Goal: Transaction & Acquisition: Download file/media

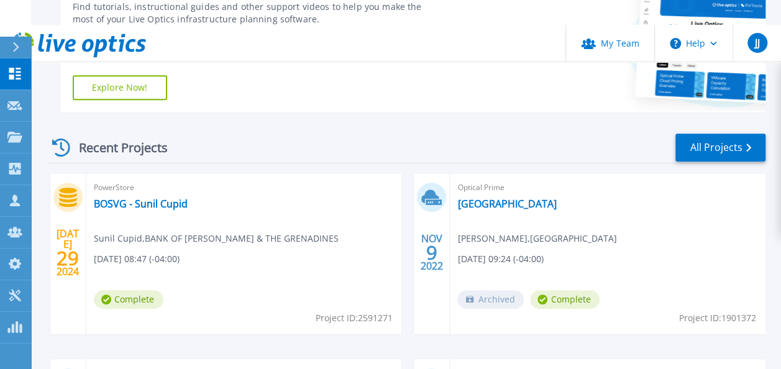
scroll to position [373, 0]
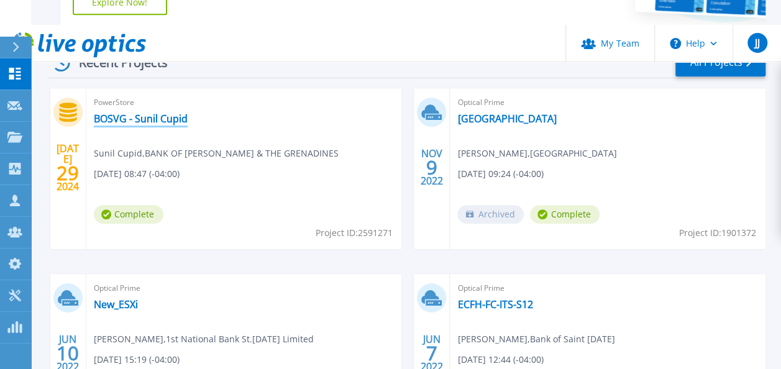
click at [171, 112] on link "BOSVG - Sunil Cupid" at bounding box center [141, 118] width 94 height 12
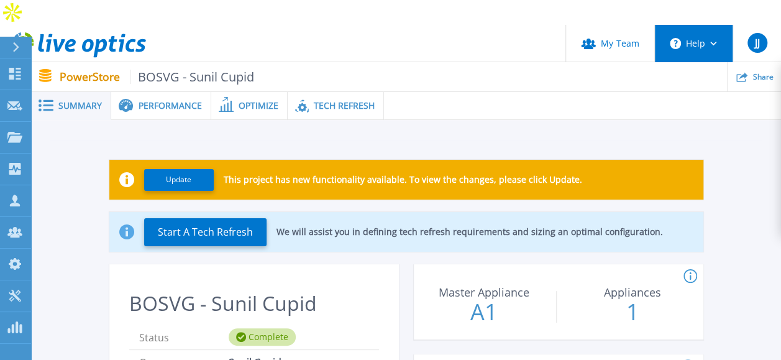
click at [703, 25] on button "Help" at bounding box center [694, 43] width 78 height 37
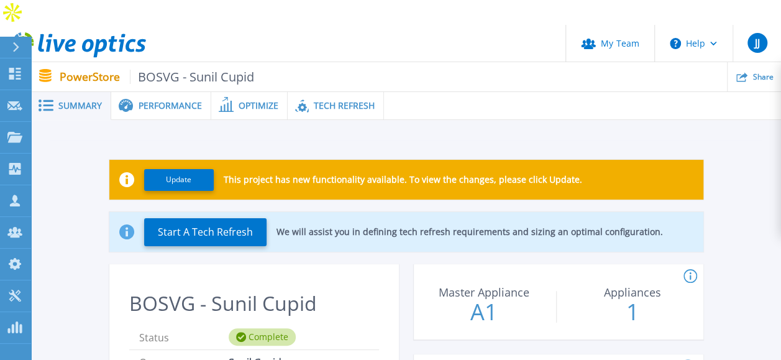
click at [342, 101] on span "Tech Refresh" at bounding box center [344, 105] width 61 height 9
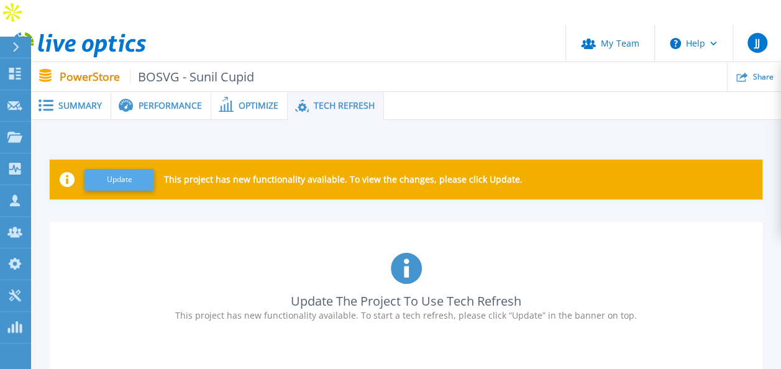
click at [114, 169] on button "Update" at bounding box center [119, 180] width 70 height 22
click at [15, 43] on icon at bounding box center [16, 47] width 6 height 10
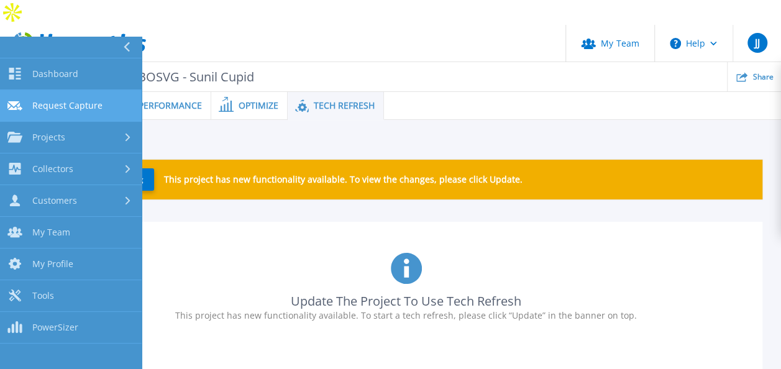
click at [80, 109] on span "Request Capture" at bounding box center [67, 105] width 70 height 11
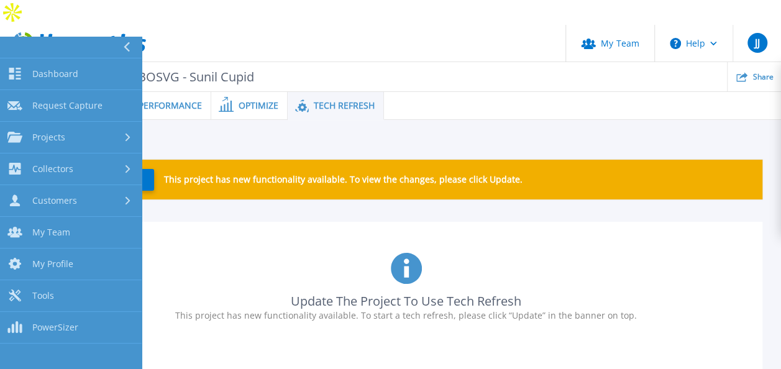
click at [322, 101] on span "Tech Refresh" at bounding box center [344, 105] width 61 height 9
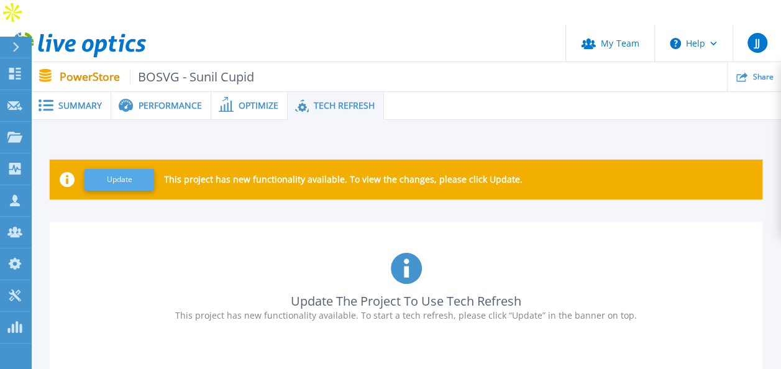
click at [117, 169] on button "Update" at bounding box center [119, 180] width 70 height 22
click at [156, 101] on span "Performance" at bounding box center [170, 105] width 63 height 9
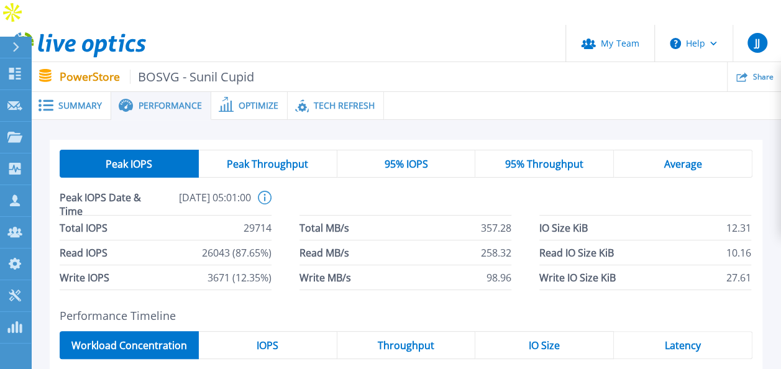
click at [80, 101] on span "Summary" at bounding box center [79, 105] width 43 height 9
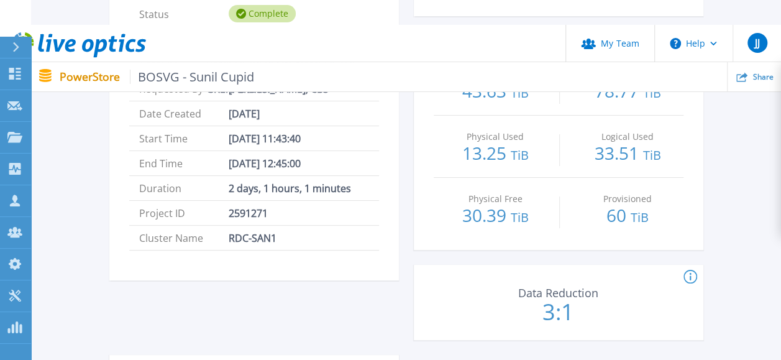
scroll to position [252, 0]
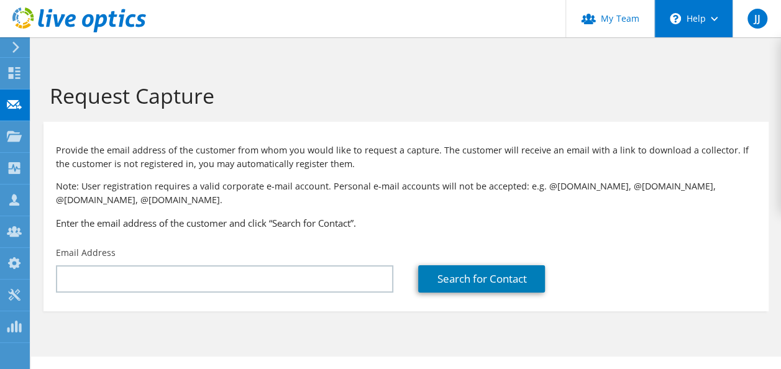
click at [692, 14] on div "\n Help" at bounding box center [693, 18] width 78 height 37
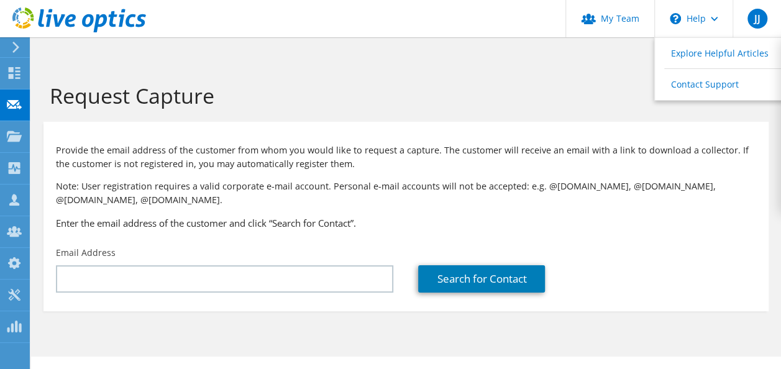
click at [313, 153] on div "Provide the email address of the customer from whom you would like to request a…" at bounding box center [405, 184] width 725 height 112
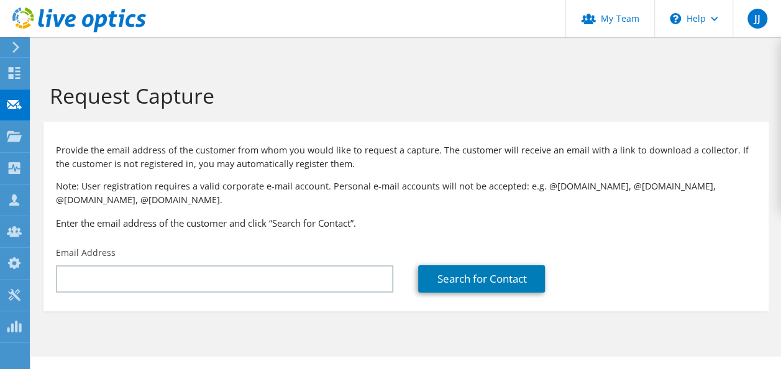
click at [15, 44] on use at bounding box center [15, 47] width 7 height 11
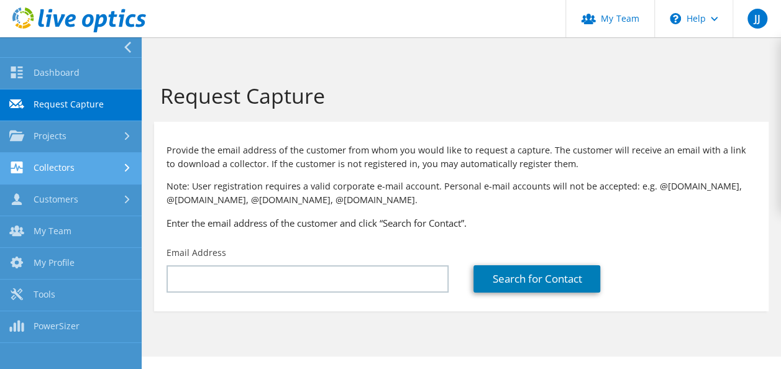
click at [62, 173] on link "Collectors" at bounding box center [71, 169] width 142 height 32
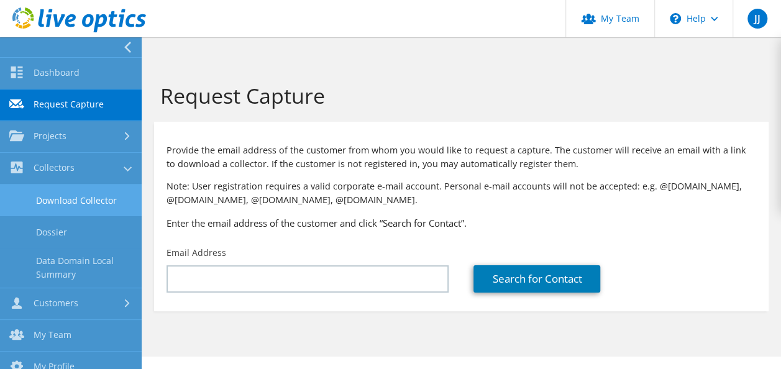
click at [67, 200] on link "Download Collector" at bounding box center [71, 200] width 142 height 32
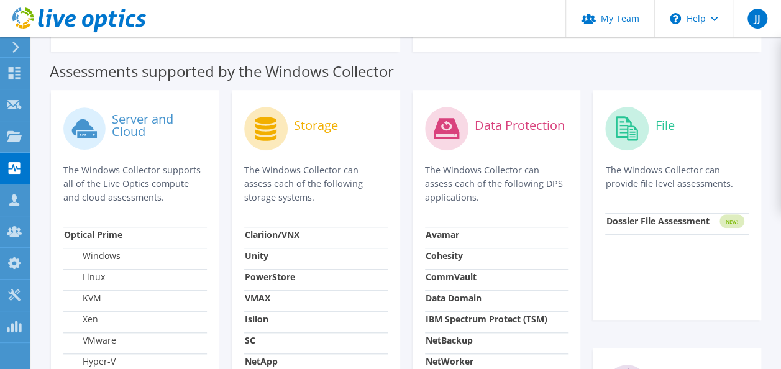
scroll to position [390, 0]
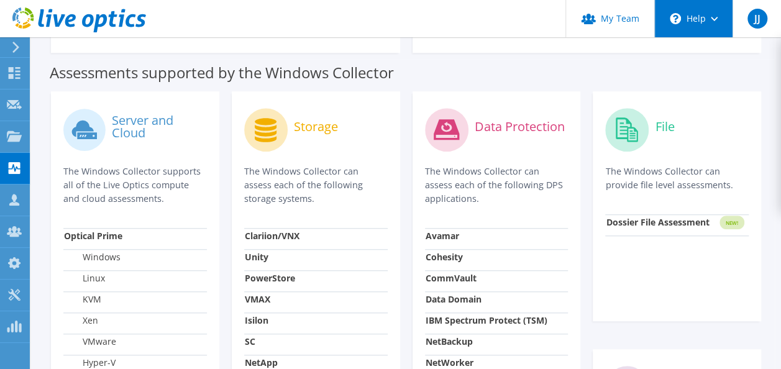
click at [718, 16] on div "\n Help" at bounding box center [693, 18] width 78 height 37
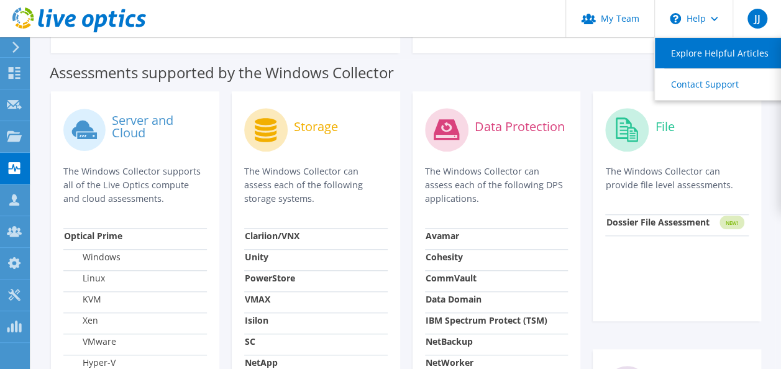
click at [716, 51] on link "Explore Helpful Articles" at bounding box center [724, 53] width 139 height 30
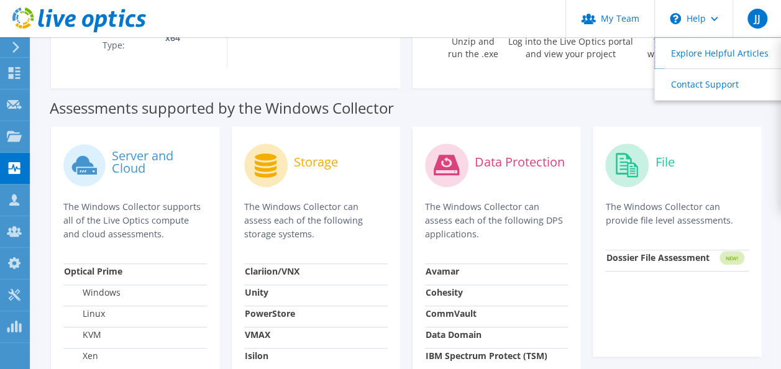
scroll to position [328, 0]
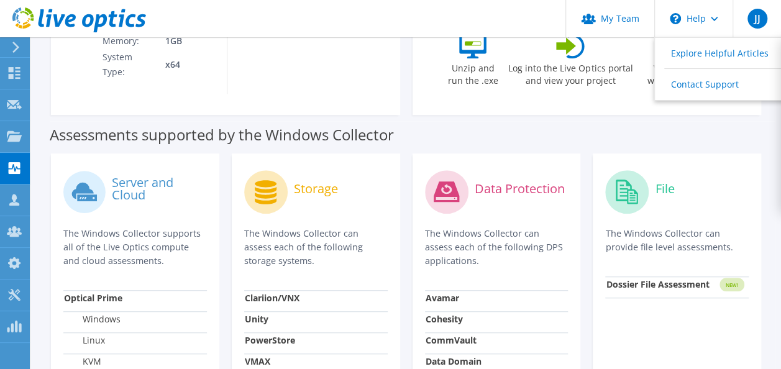
click at [312, 183] on label "Storage" at bounding box center [316, 189] width 44 height 12
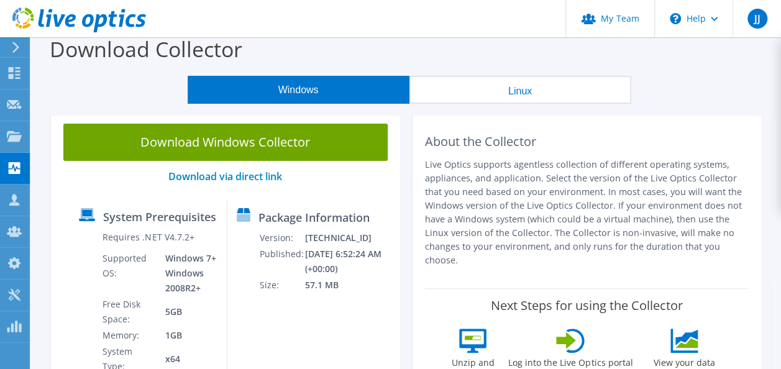
scroll to position [0, 0]
